Goal: Transaction & Acquisition: Purchase product/service

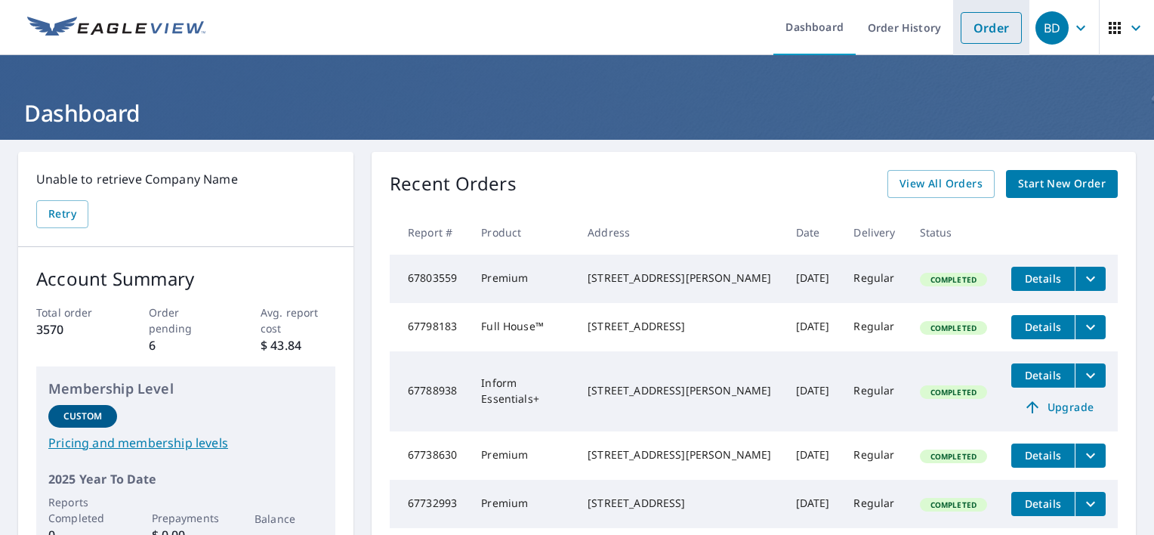
click at [976, 28] on link "Order" at bounding box center [991, 28] width 61 height 32
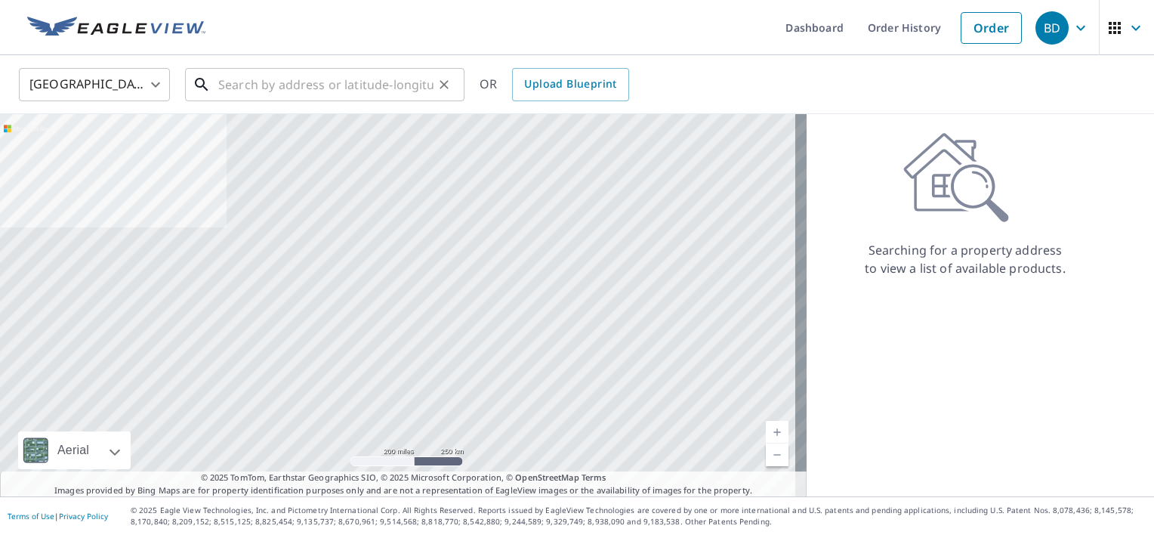
click at [248, 88] on input "text" at bounding box center [325, 84] width 215 height 42
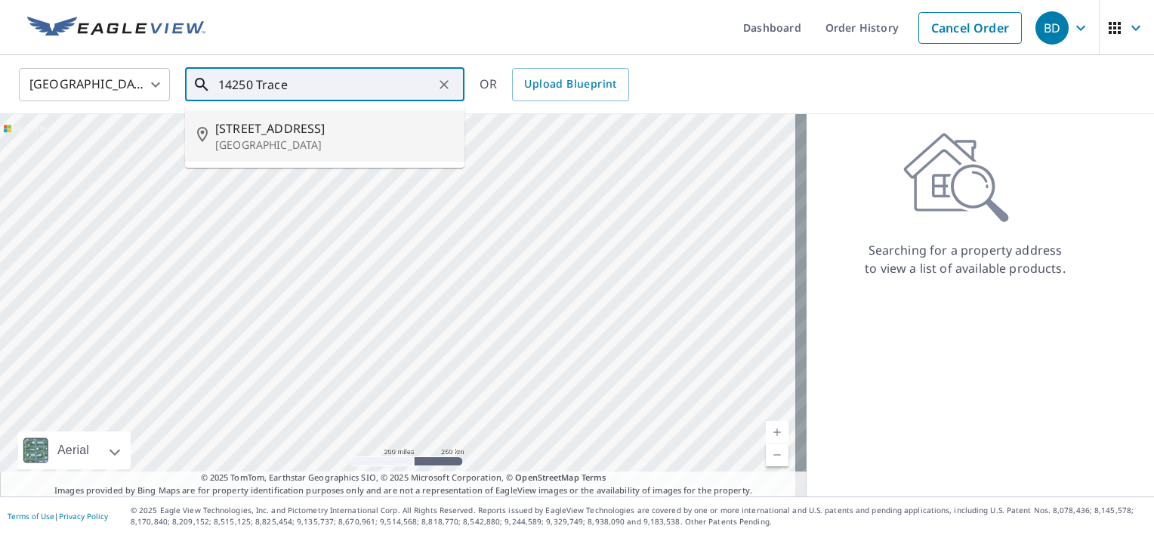
click at [242, 136] on span "[STREET_ADDRESS]" at bounding box center [333, 128] width 237 height 18
type input "[STREET_ADDRESS]"
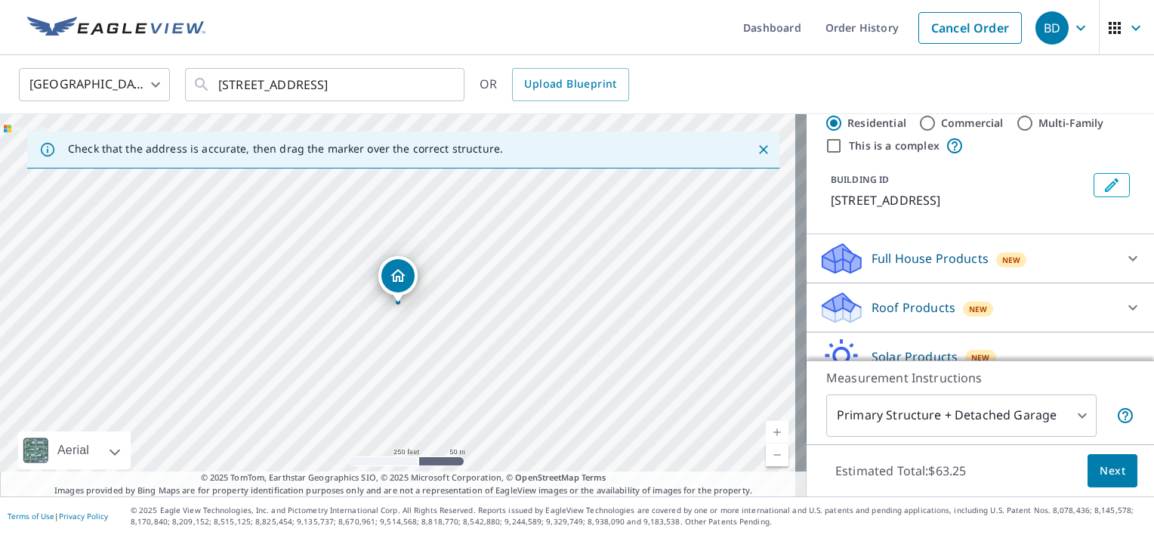
scroll to position [22, 0]
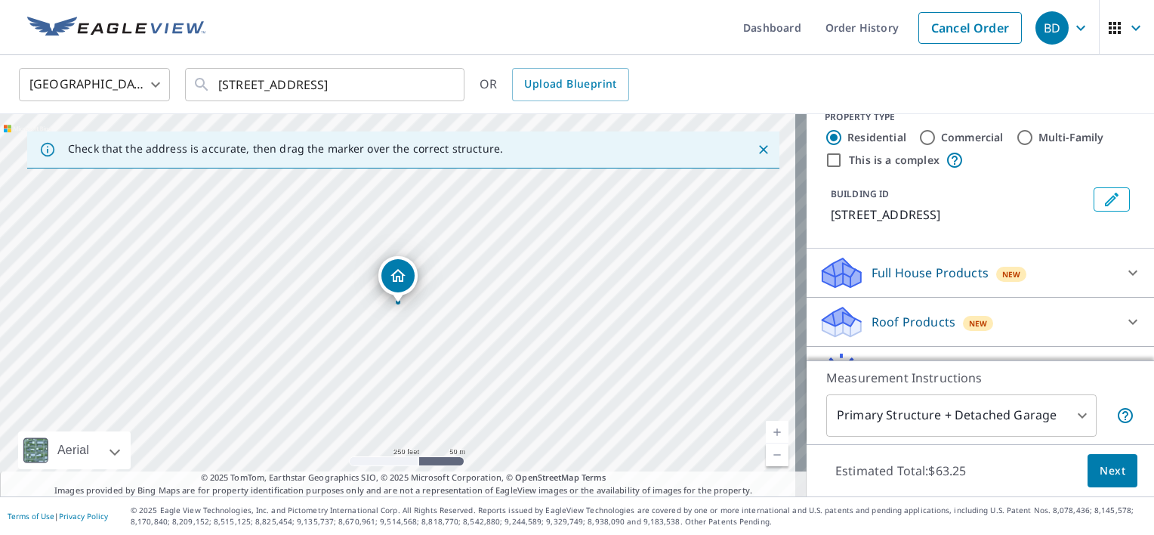
click at [1106, 471] on span "Next" at bounding box center [1113, 470] width 26 height 19
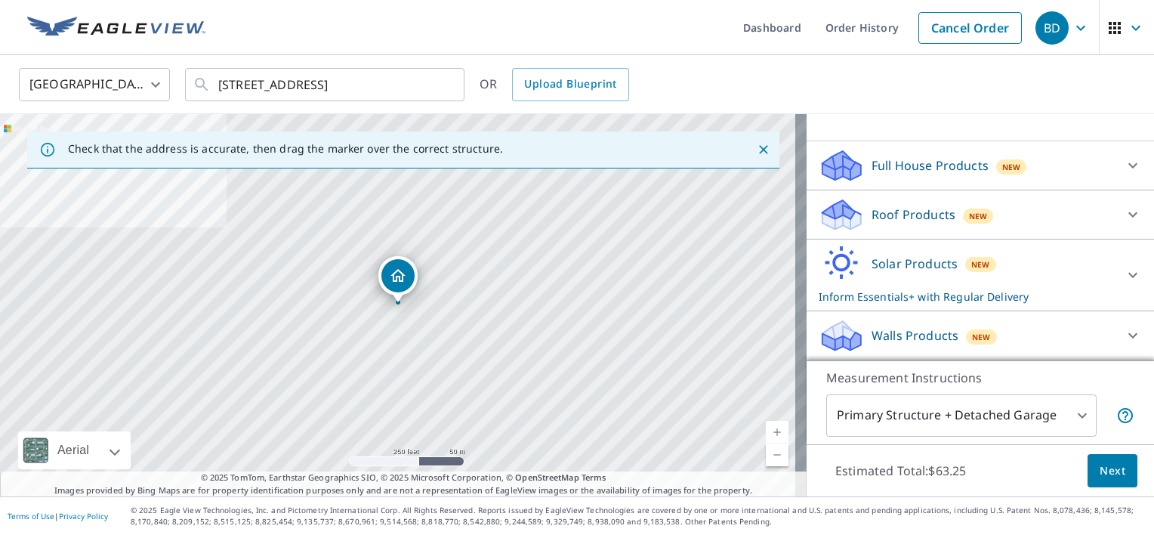
scroll to position [146, 0]
click at [1124, 211] on icon at bounding box center [1133, 214] width 18 height 18
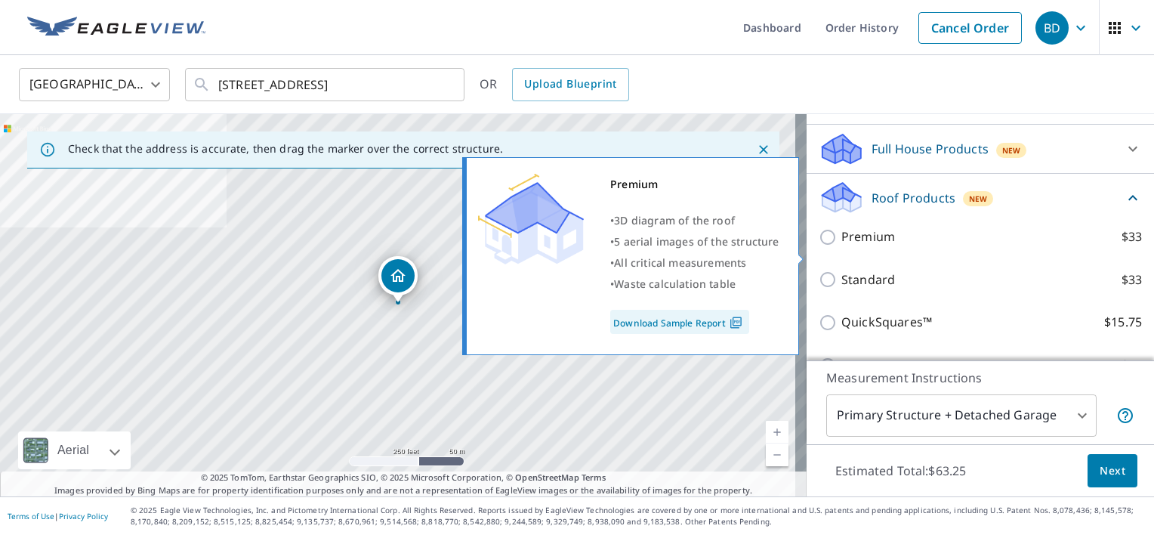
click at [819, 246] on input "Premium $33" at bounding box center [830, 237] width 23 height 18
checkbox input "true"
checkbox input "false"
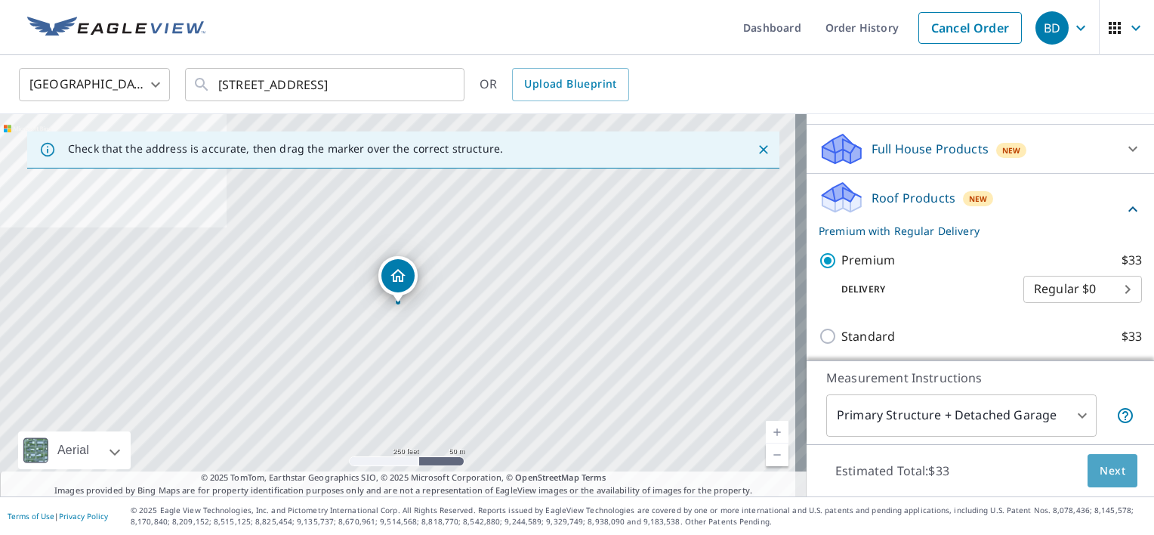
click at [1100, 468] on span "Next" at bounding box center [1113, 470] width 26 height 19
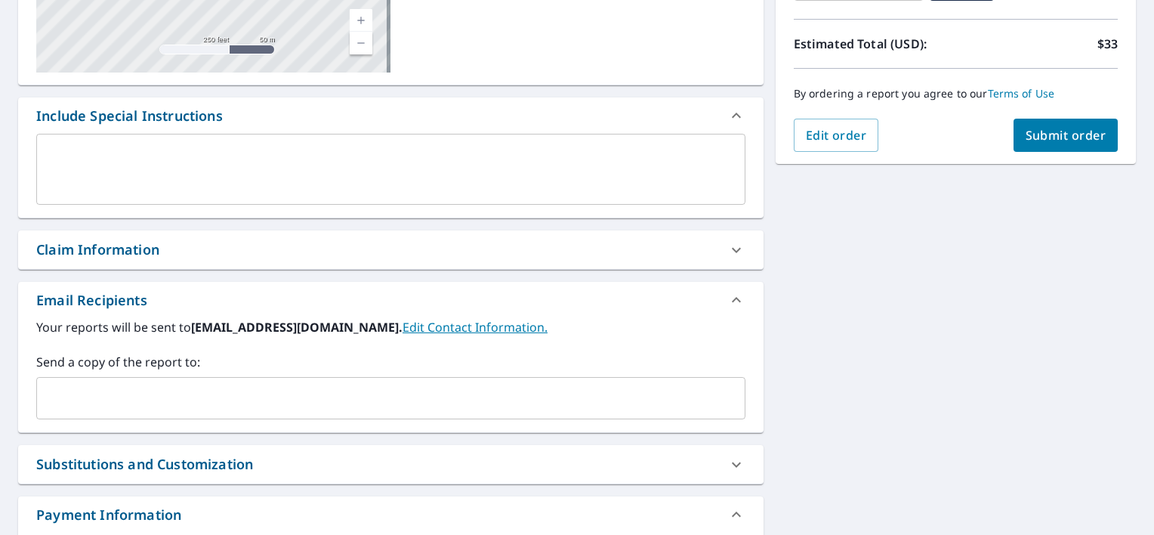
scroll to position [329, 0]
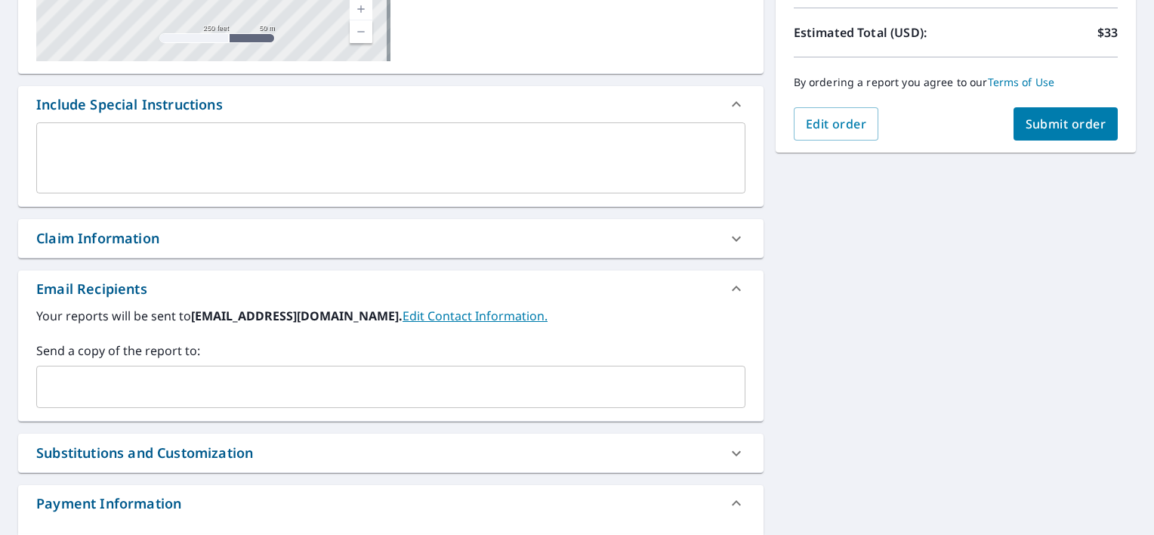
click at [156, 395] on input "text" at bounding box center [379, 386] width 673 height 29
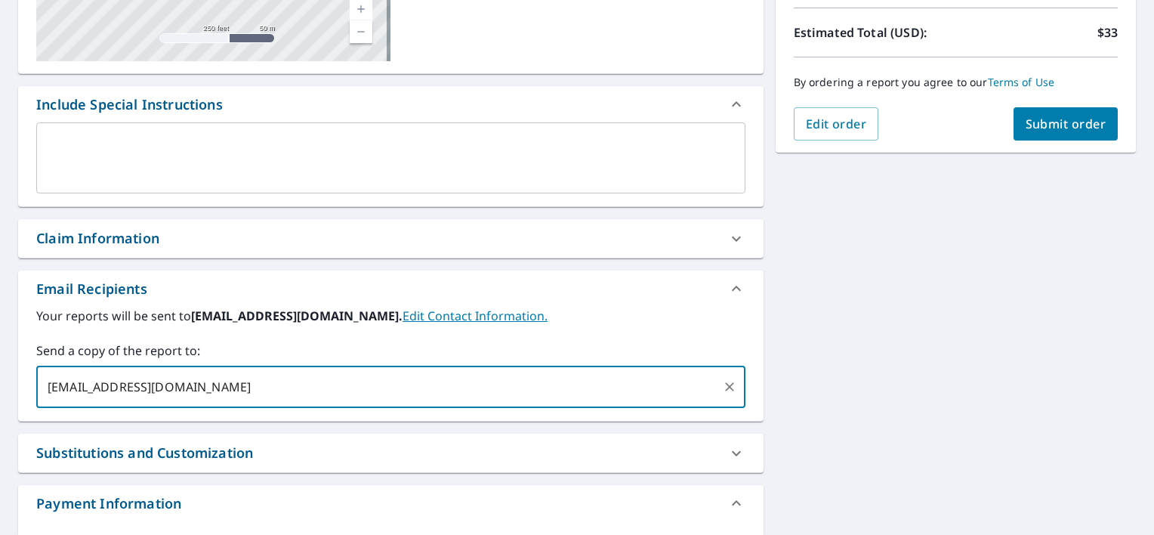
drag, startPoint x: 169, startPoint y: 387, endPoint x: 428, endPoint y: 393, distance: 259.1
click at [428, 393] on input "[EMAIL_ADDRESS][DOMAIN_NAME]" at bounding box center [379, 386] width 673 height 29
click at [170, 384] on input "[EMAIL_ADDRESS][DOMAIN_NAME]" at bounding box center [379, 386] width 673 height 29
type input "[EMAIL_ADDRESS][DOMAIN_NAME]"
click at [236, 384] on input "[EMAIL_ADDRESS][DOMAIN_NAME]" at bounding box center [379, 386] width 673 height 29
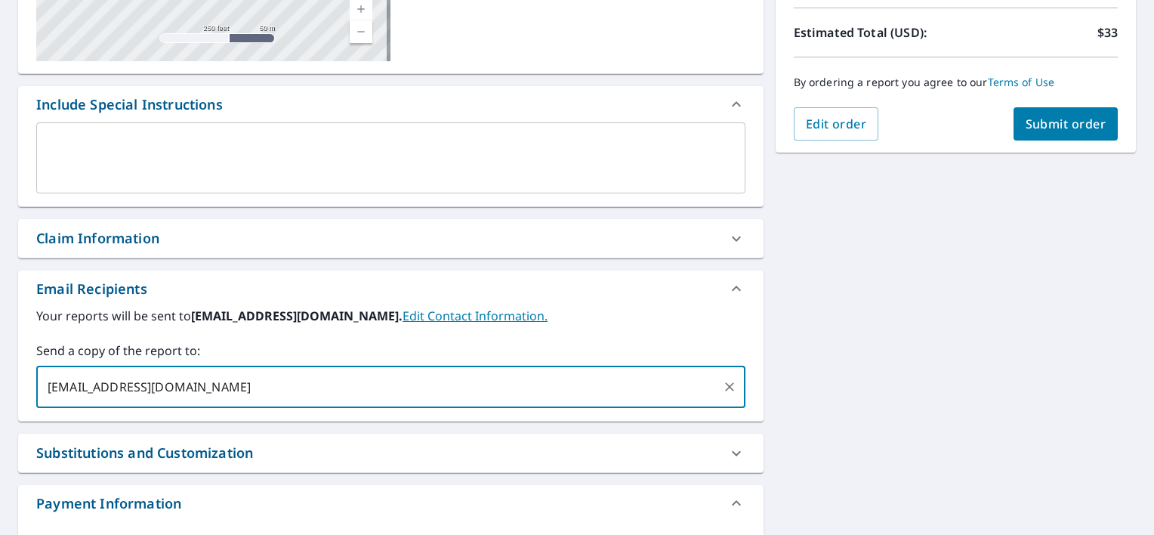
checkbox input "true"
type input "[EMAIL_ADDRESS][DOMAIN_NAME]"
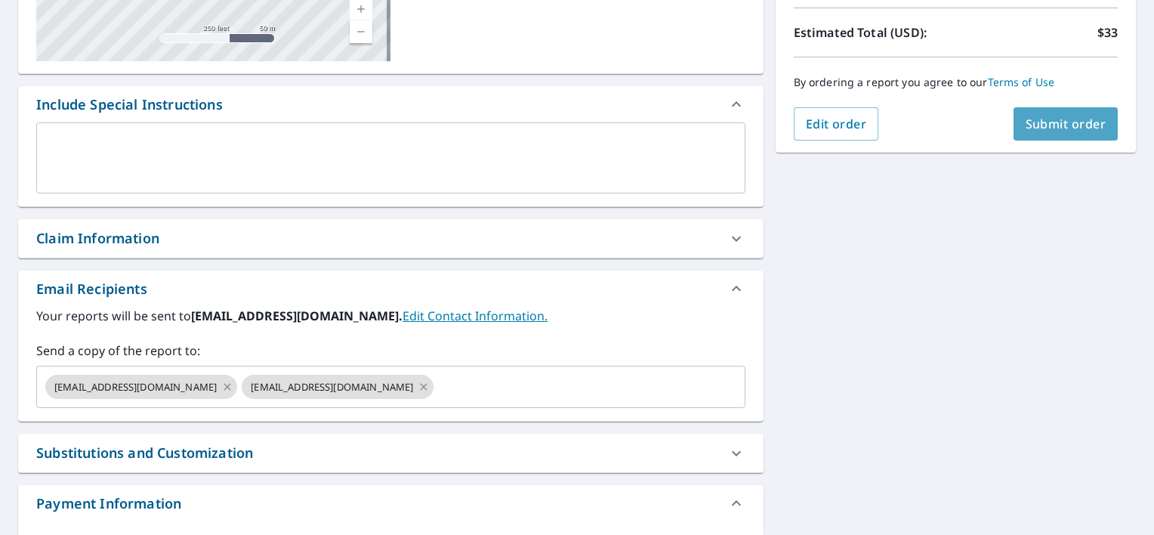
click at [1063, 136] on button "Submit order" at bounding box center [1066, 123] width 105 height 33
checkbox input "true"
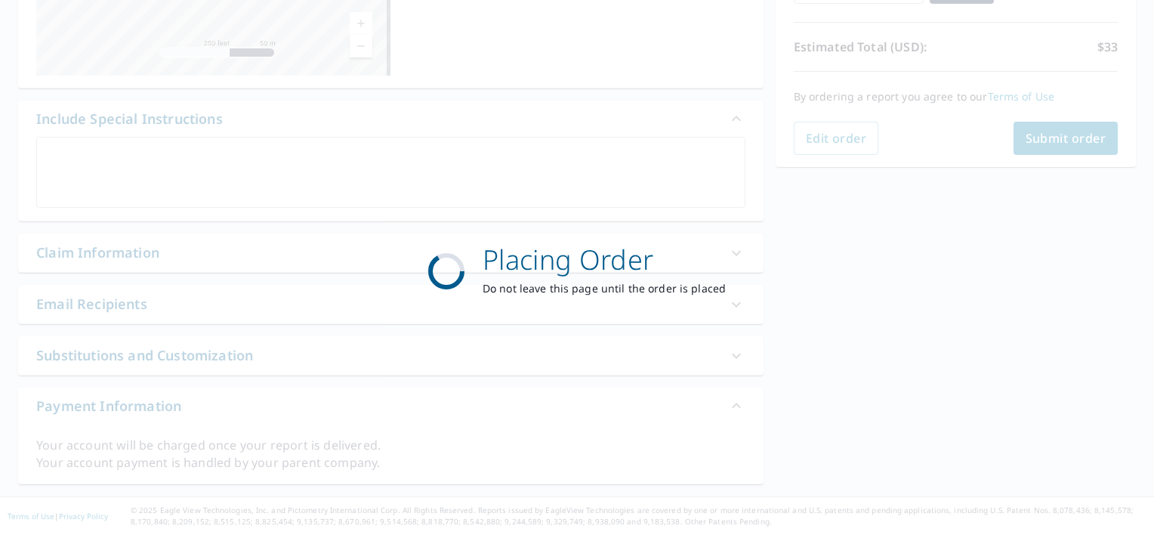
scroll to position [313, 0]
